Goal: Information Seeking & Learning: Learn about a topic

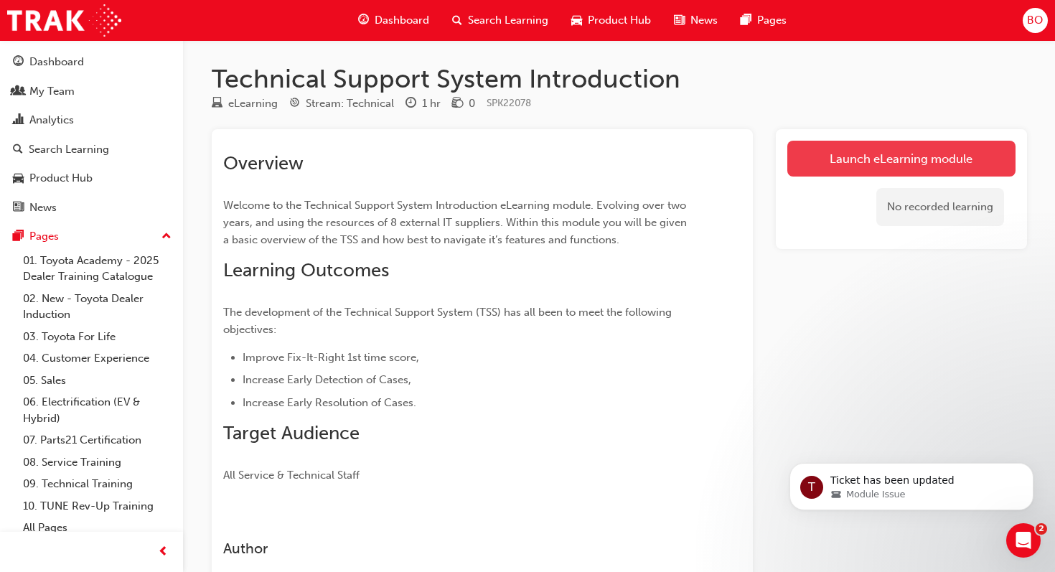
click at [924, 161] on link "Launch eLearning module" at bounding box center [901, 159] width 228 height 36
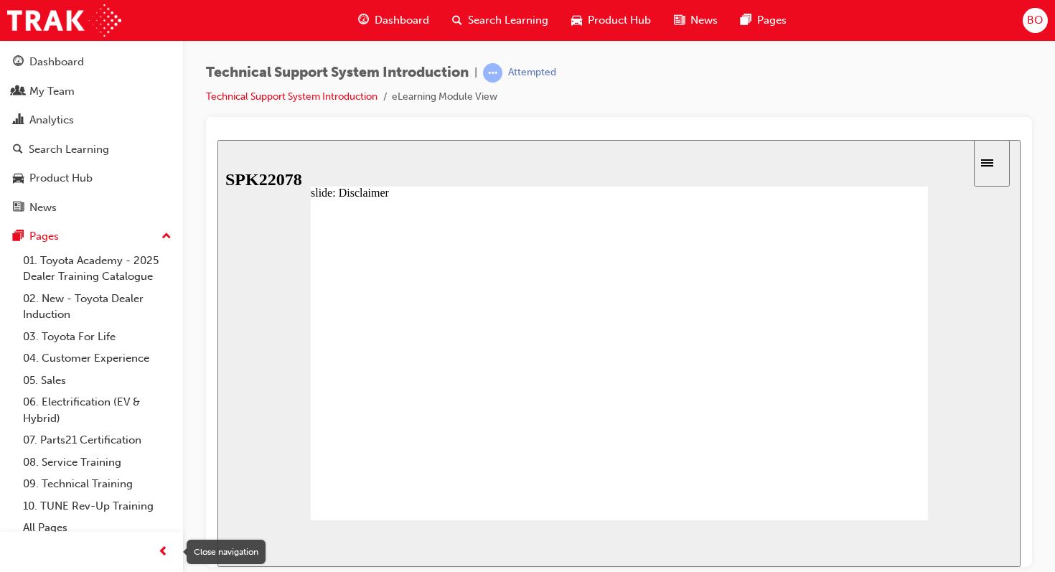
click at [165, 545] on span "prev-icon" at bounding box center [163, 552] width 11 height 18
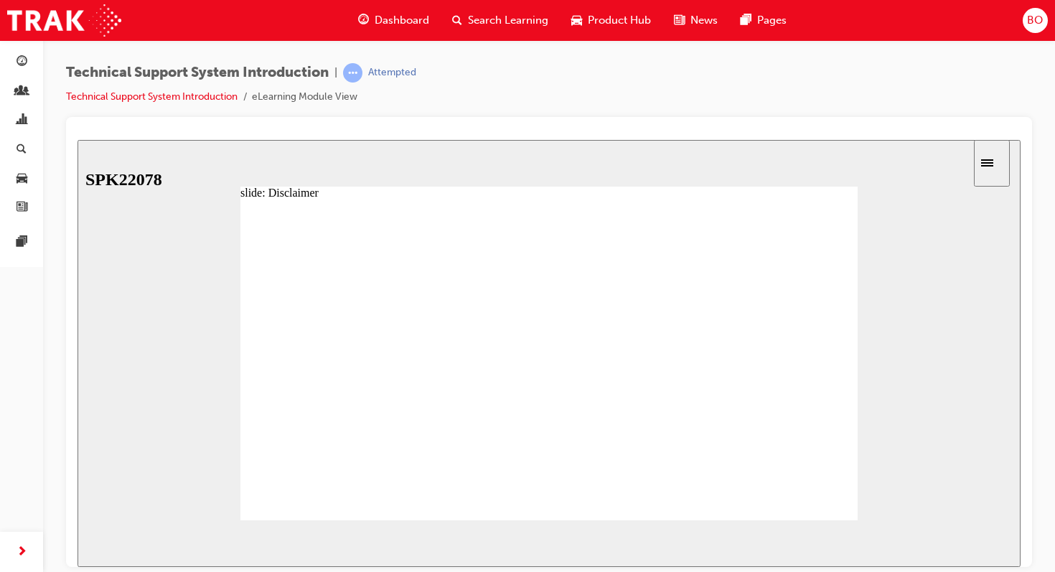
click at [973, 547] on span "NEXT" at bounding box center [973, 545] width 25 height 11
click at [1002, 160] on icon "Sidebar Toggle" at bounding box center [992, 161] width 22 height 9
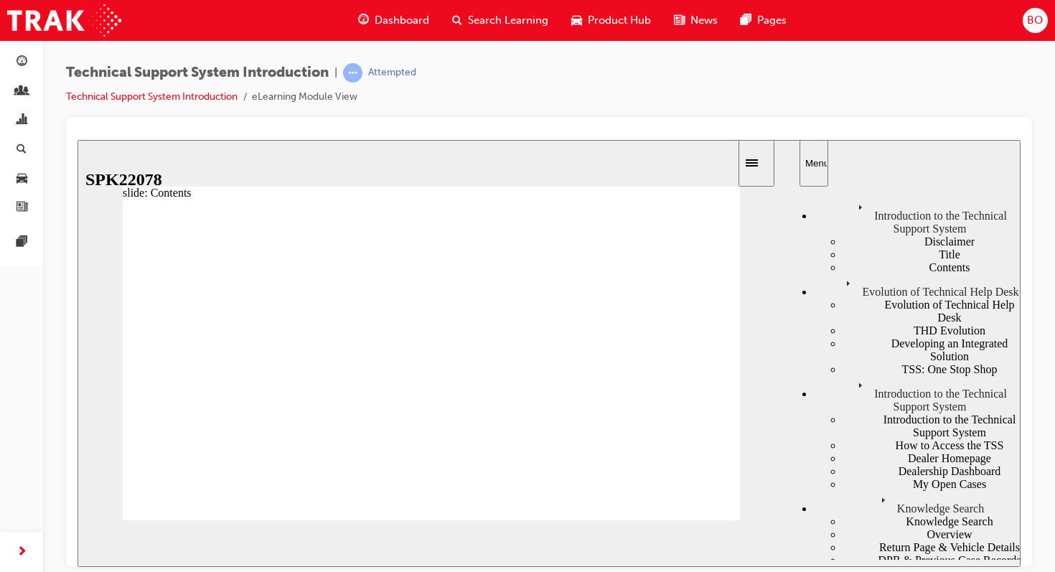
click at [845, 235] on div "Disclaimer" at bounding box center [931, 241] width 179 height 13
click at [850, 273] on div "Contents" at bounding box center [931, 266] width 179 height 13
click at [854, 298] on div "Evolution of Technical Help Desk" at bounding box center [917, 285] width 207 height 24
click at [863, 438] on div "How to Access the TSS" at bounding box center [931, 444] width 179 height 13
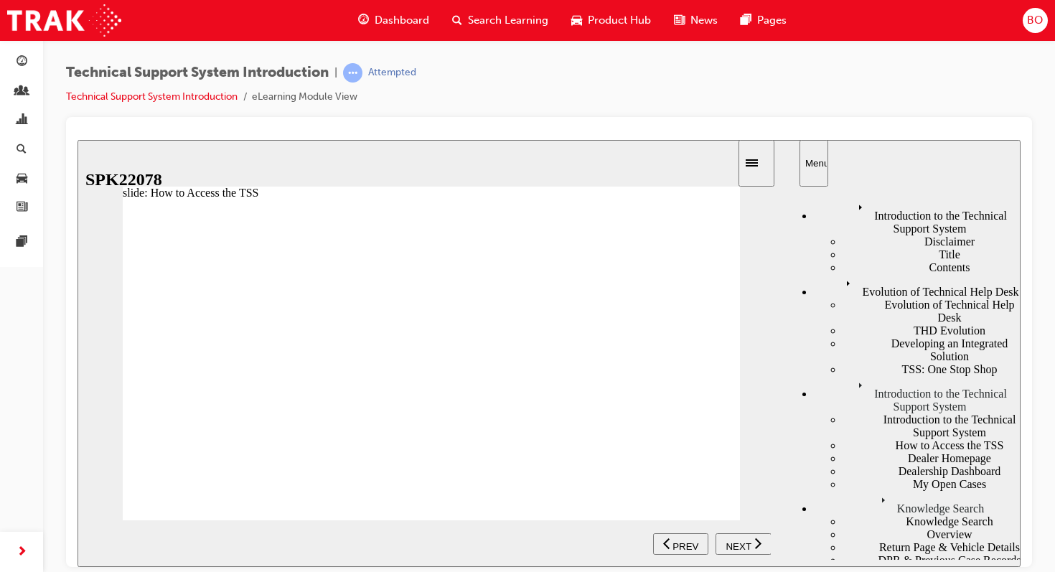
click at [745, 544] on span "NEXT" at bounding box center [737, 545] width 25 height 11
click at [740, 545] on span "NEXT" at bounding box center [737, 545] width 25 height 11
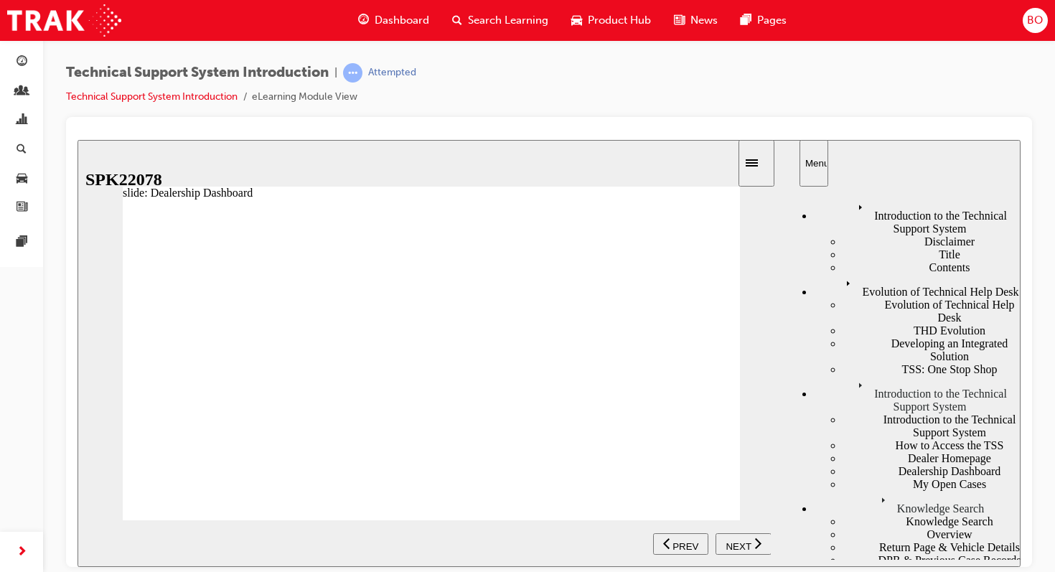
click at [730, 540] on span "NEXT" at bounding box center [737, 545] width 25 height 11
click at [742, 545] on span "NEXT" at bounding box center [737, 545] width 25 height 11
click at [736, 540] on span "NEXT" at bounding box center [737, 545] width 25 height 11
click at [687, 540] on span "PREV" at bounding box center [685, 545] width 26 height 11
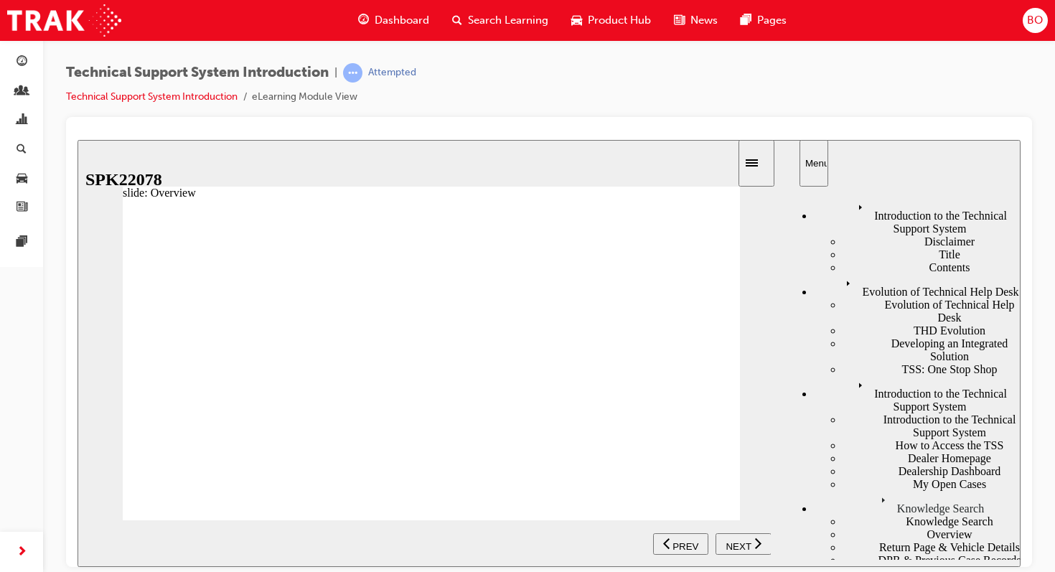
click at [744, 545] on span "NEXT" at bounding box center [737, 545] width 25 height 11
click at [731, 543] on span "NEXT" at bounding box center [737, 545] width 25 height 11
click at [745, 550] on button "NEXT" at bounding box center [743, 543] width 56 height 22
click at [741, 535] on button "NEXT" at bounding box center [743, 543] width 56 height 22
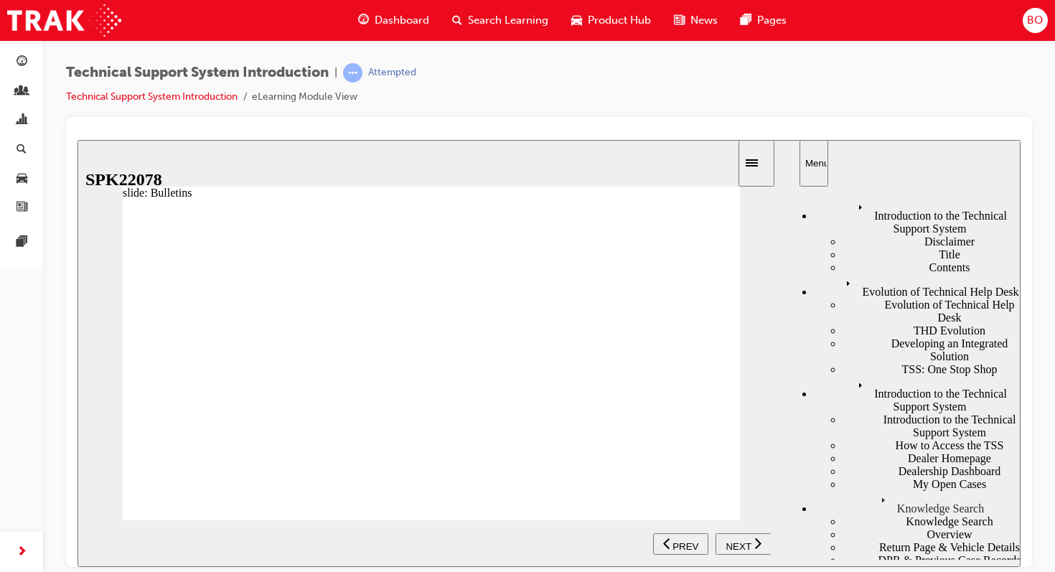
click at [740, 543] on span "NEXT" at bounding box center [737, 545] width 25 height 11
click at [739, 540] on span "NEXT" at bounding box center [737, 545] width 25 height 11
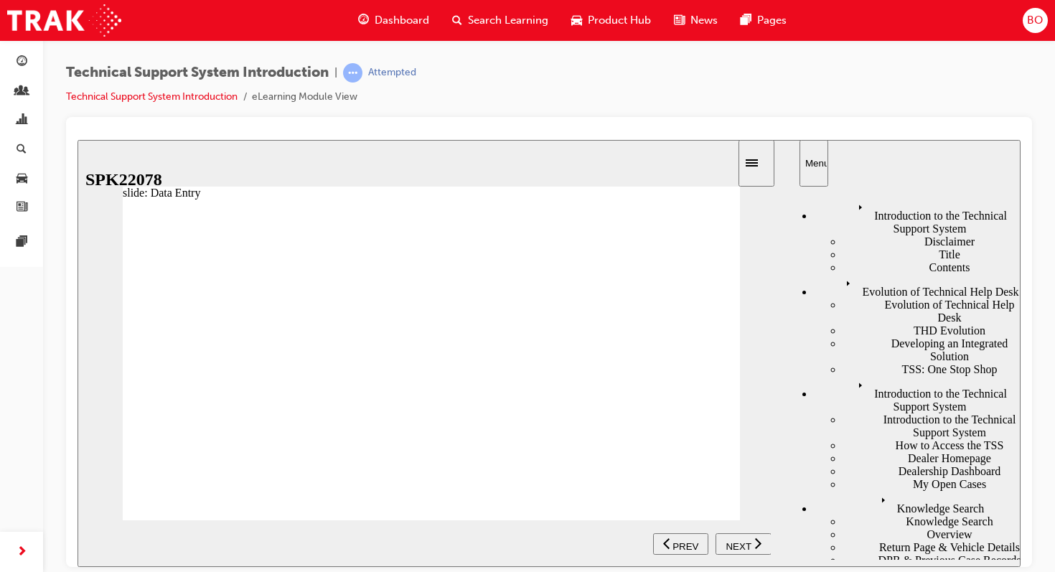
click at [739, 541] on span "NEXT" at bounding box center [737, 545] width 25 height 11
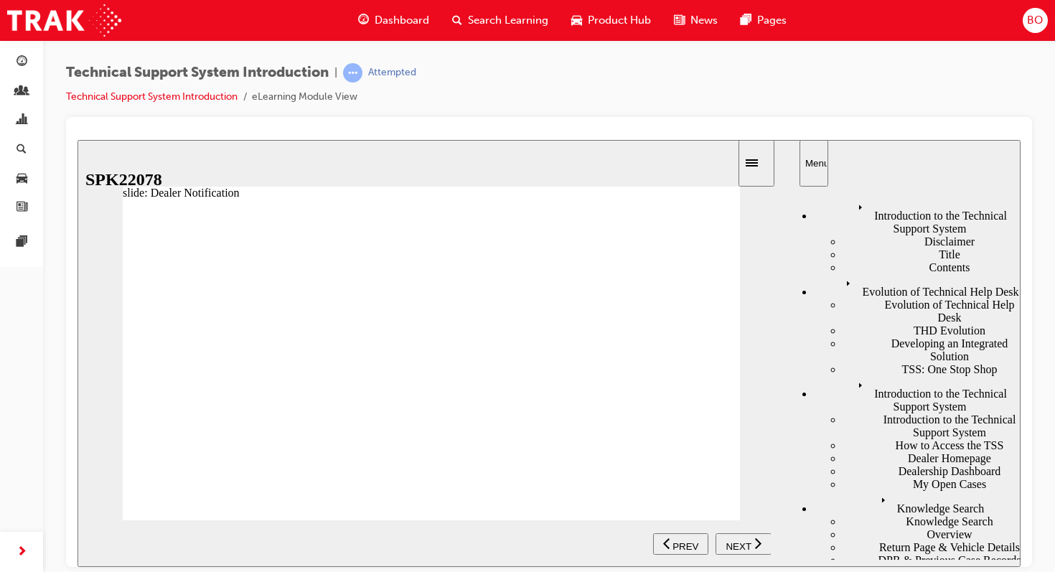
click at [740, 540] on span "NEXT" at bounding box center [737, 545] width 25 height 11
click at [743, 542] on span "NEXT" at bounding box center [737, 545] width 25 height 11
click at [736, 542] on span "NEXT" at bounding box center [737, 545] width 25 height 11
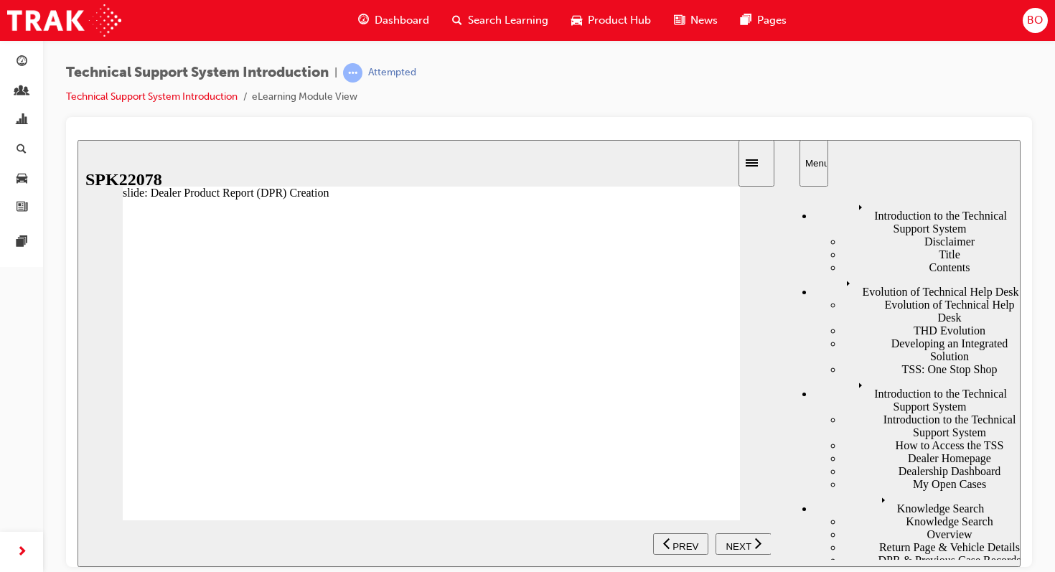
click at [736, 542] on span "NEXT" at bounding box center [737, 545] width 25 height 11
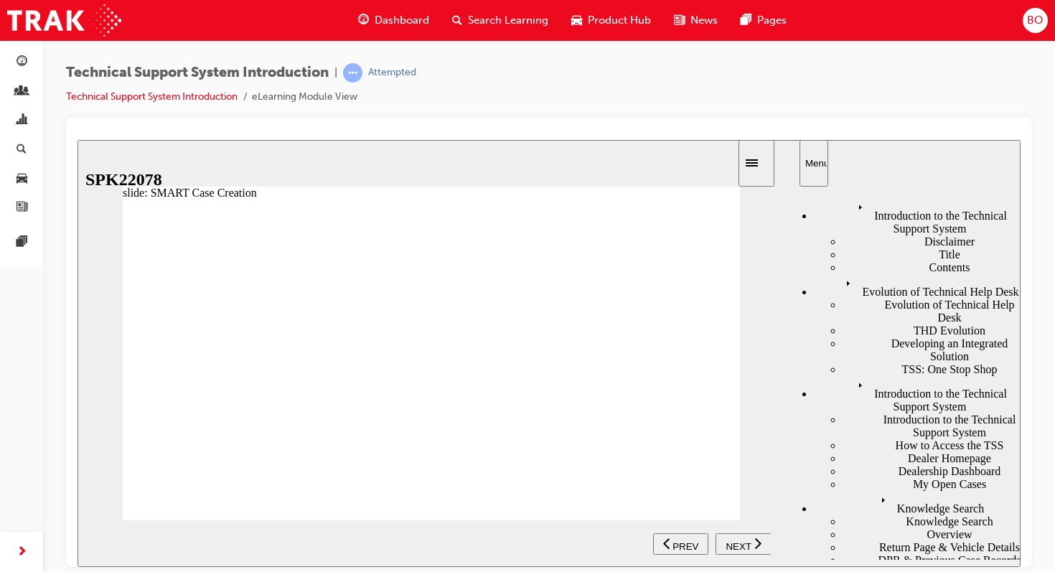
click at [736, 542] on span "NEXT" at bounding box center [737, 545] width 25 height 11
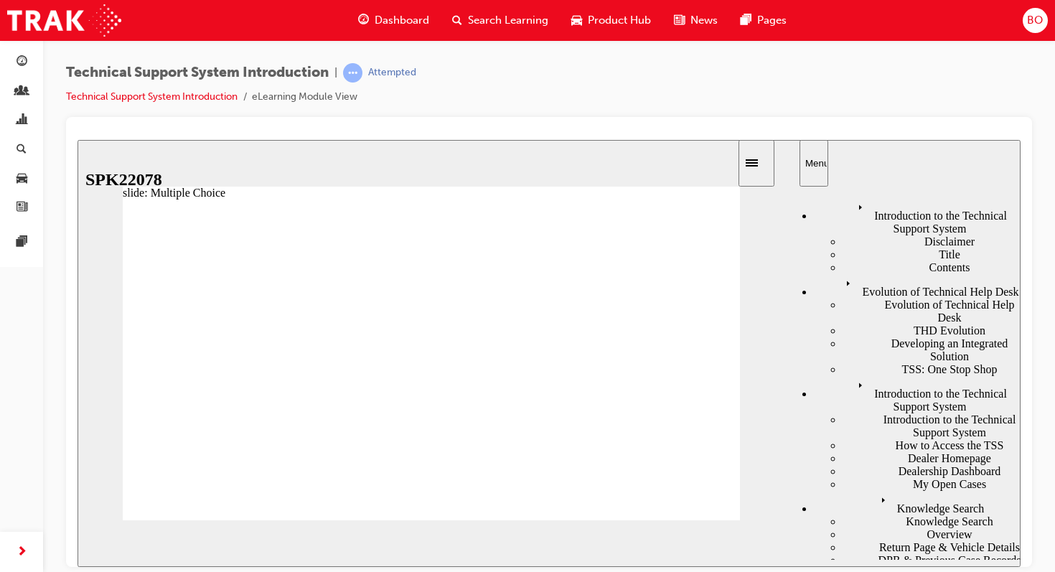
radio input "true"
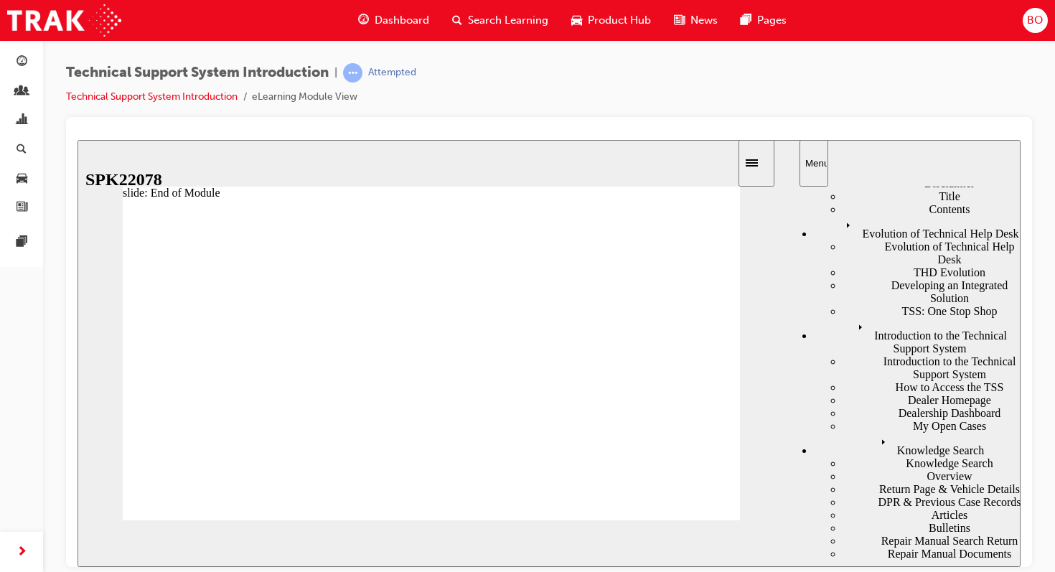
click at [672, 100] on div "Technical Support System Introduction | Attempted Technical Support System Intr…" at bounding box center [549, 90] width 966 height 54
click at [395, 39] on div "Dashboard Search Learning Product Hub News Pages" at bounding box center [572, 20] width 463 height 41
click at [395, 33] on div "Dashboard Search Learning Product Hub News Pages" at bounding box center [572, 20] width 463 height 41
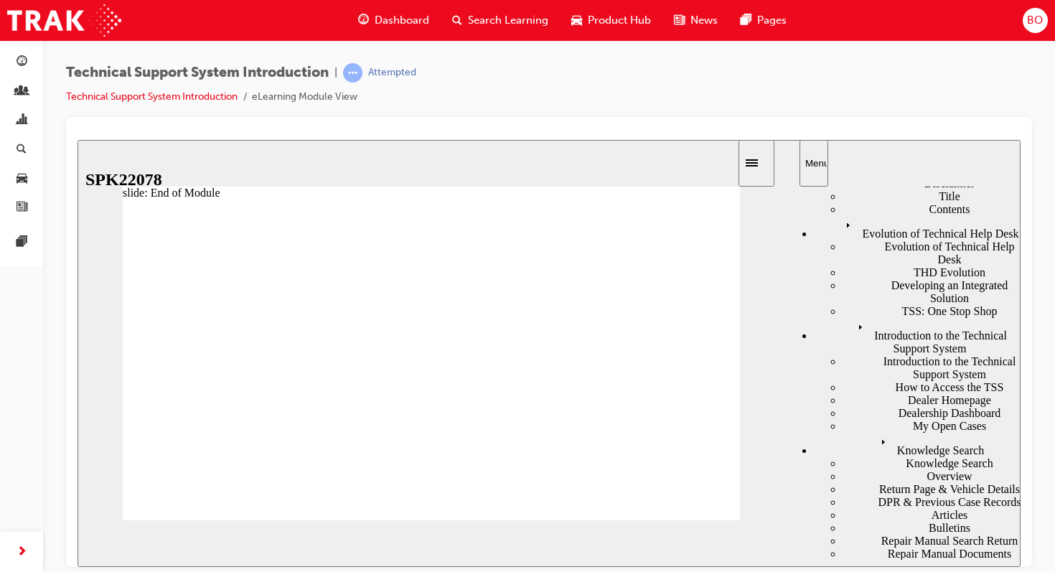
click at [398, 21] on span "Dashboard" at bounding box center [402, 20] width 55 height 17
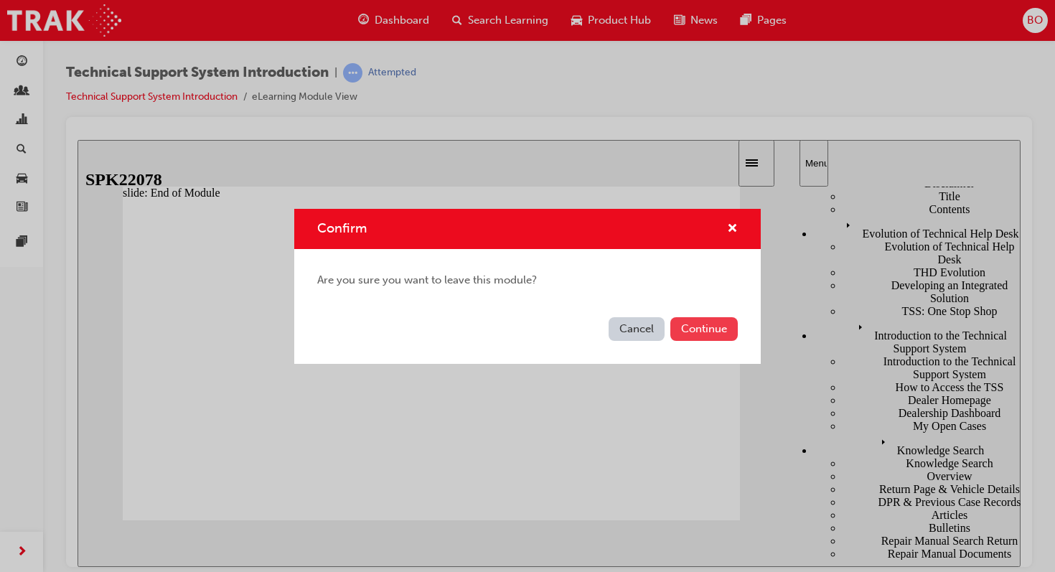
click at [696, 335] on button "Continue" at bounding box center [703, 329] width 67 height 24
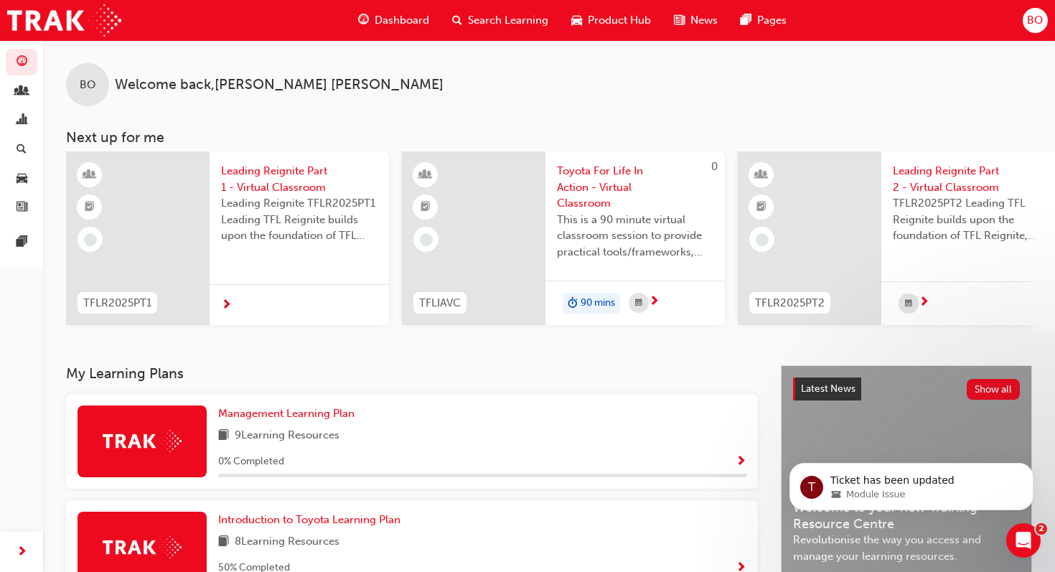
click at [479, 21] on span "Search Learning" at bounding box center [508, 20] width 80 height 17
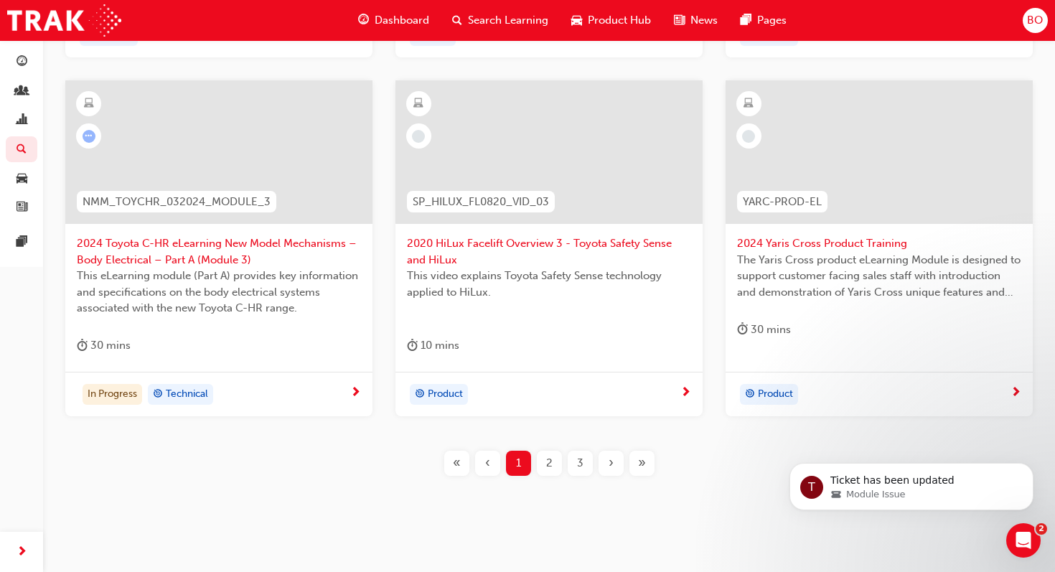
scroll to position [604, 0]
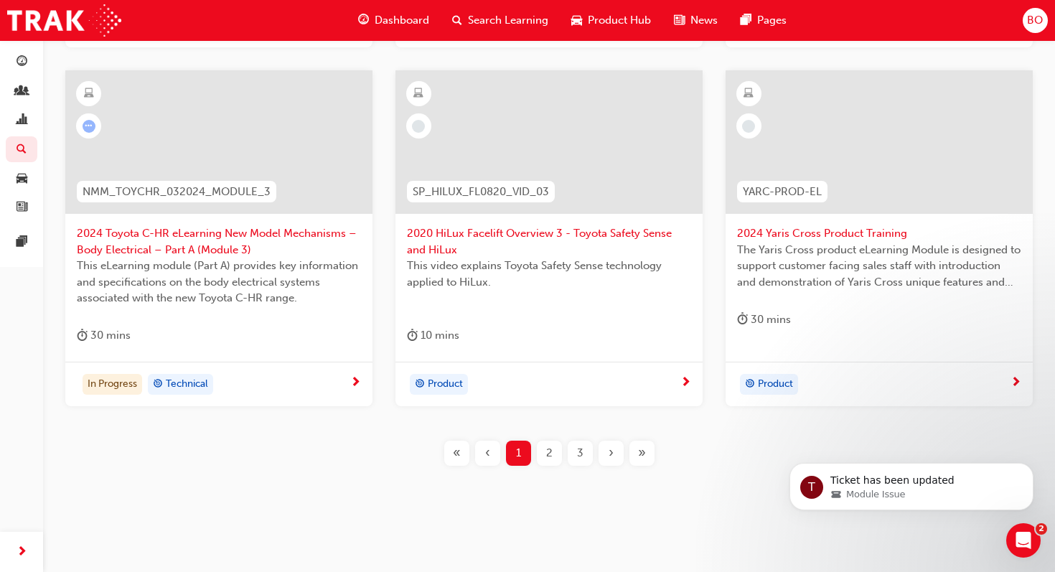
click at [546, 450] on span "2" at bounding box center [549, 453] width 6 height 17
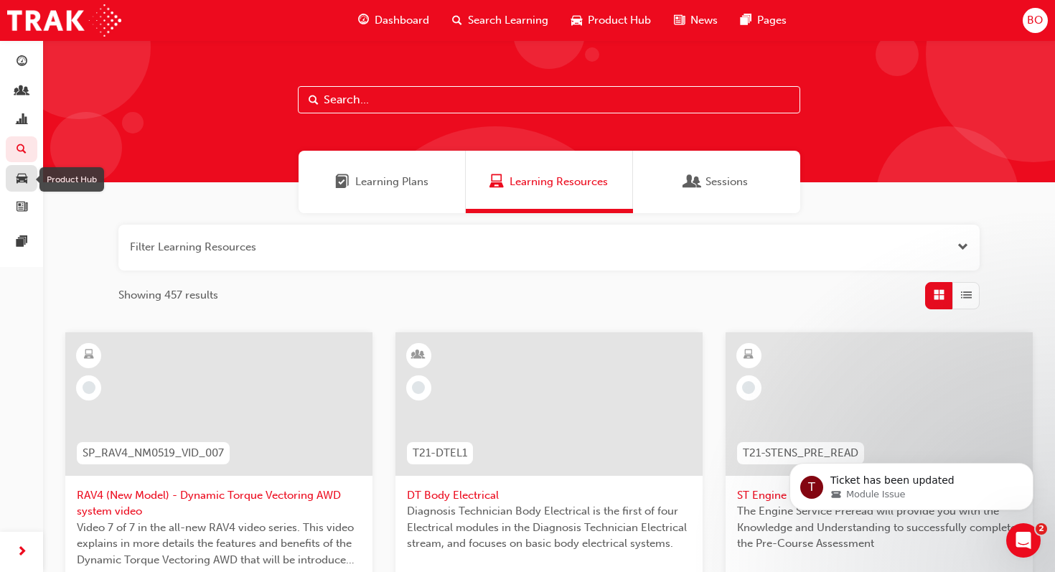
click at [20, 178] on span "car-icon" at bounding box center [22, 178] width 11 height 13
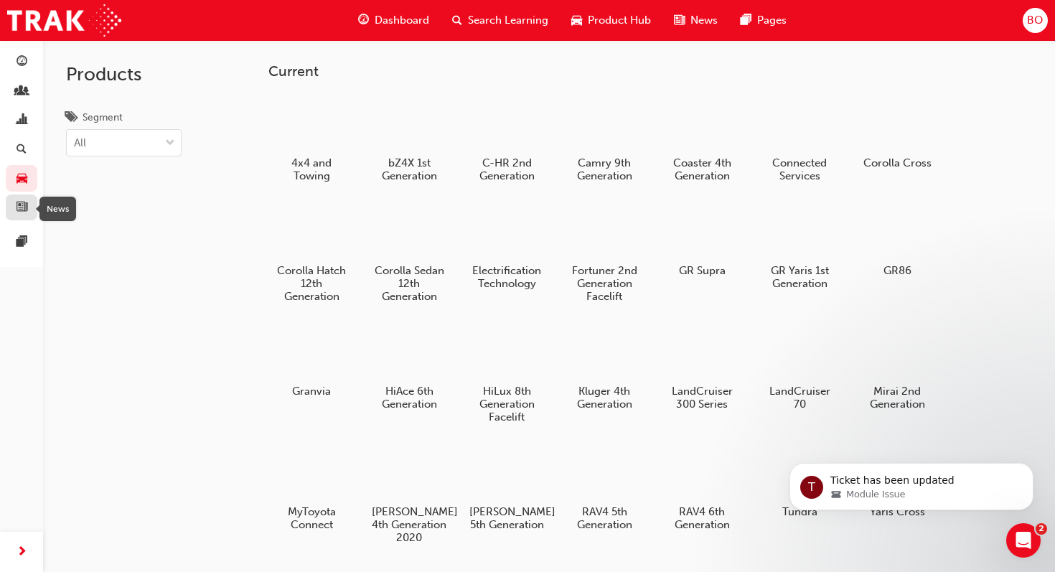
click at [14, 207] on div "button" at bounding box center [21, 208] width 17 height 18
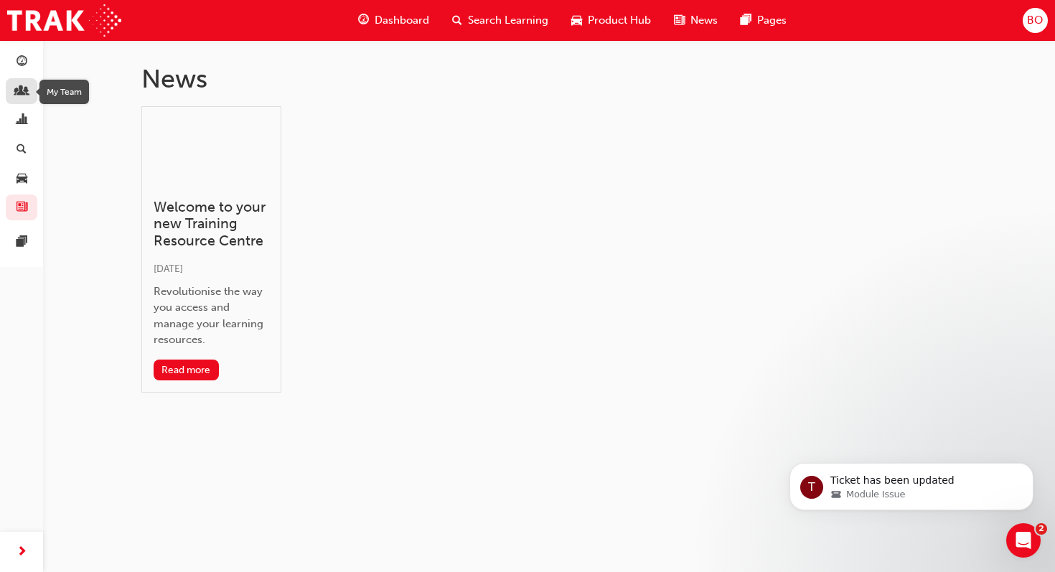
click at [18, 95] on span "people-icon" at bounding box center [22, 91] width 11 height 13
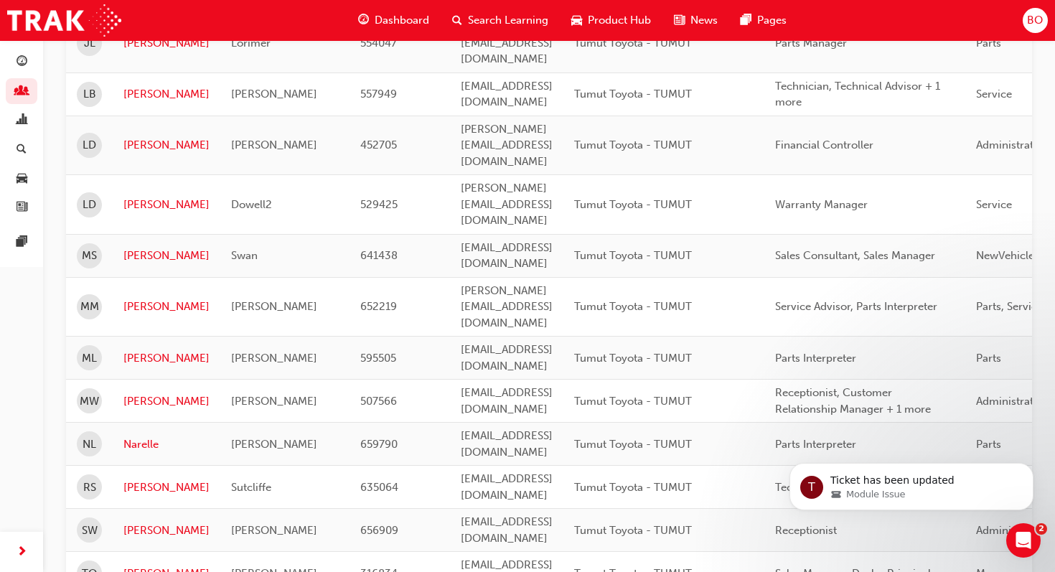
scroll to position [708, 0]
click at [23, 116] on span "chart-icon" at bounding box center [22, 120] width 11 height 13
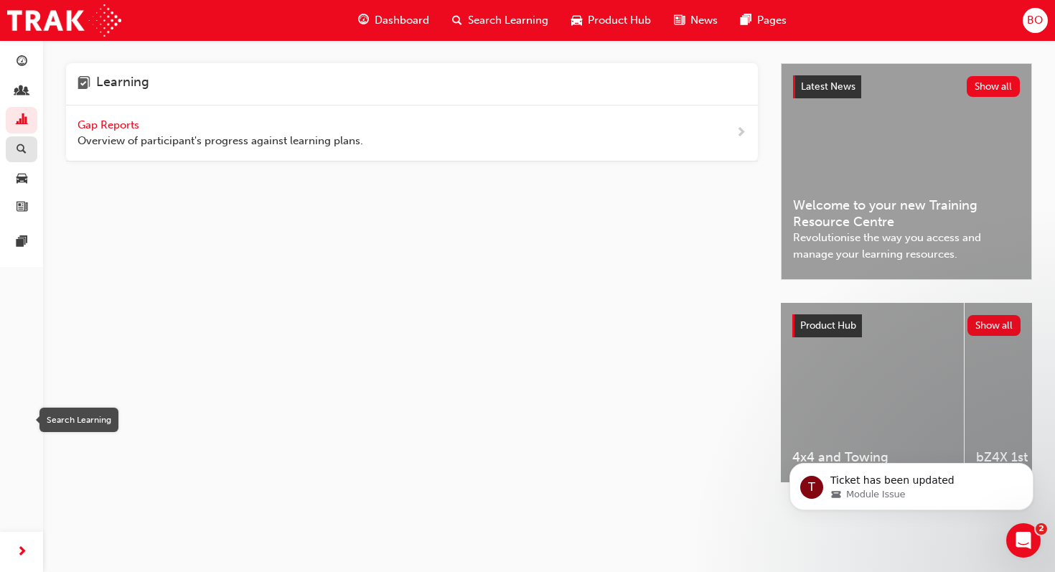
scroll to position [1, 0]
click at [32, 144] on link "button" at bounding box center [22, 149] width 32 height 27
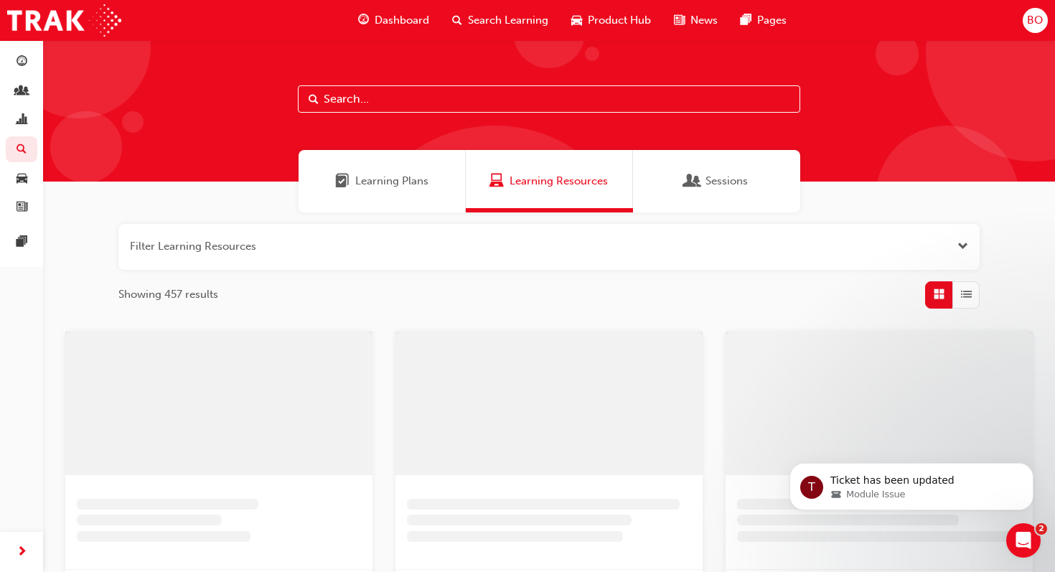
click at [730, 183] on span "Sessions" at bounding box center [726, 181] width 42 height 17
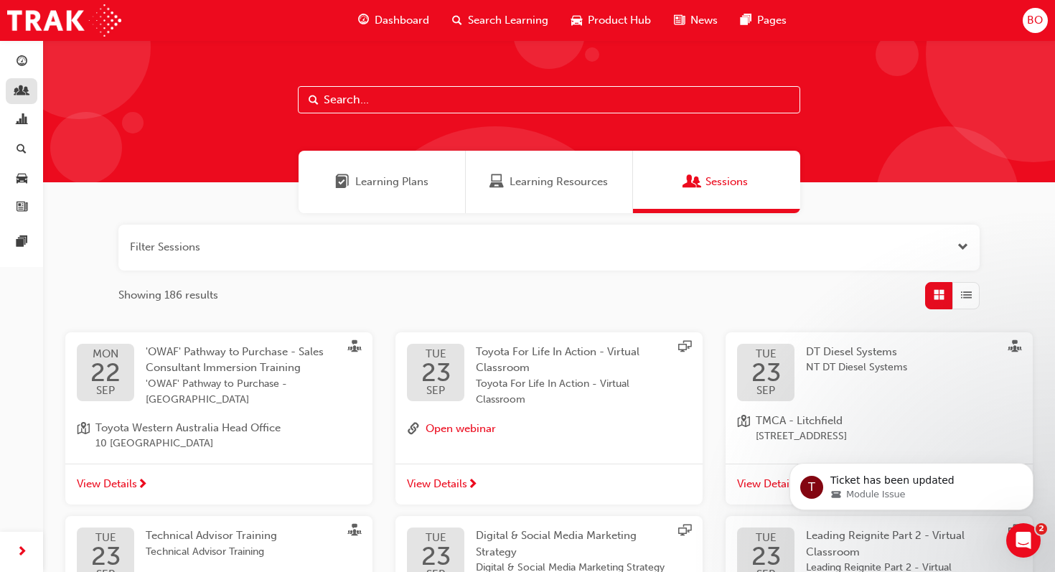
click at [24, 93] on span "people-icon" at bounding box center [22, 91] width 11 height 13
